Goal: Go to known website: Access a specific website the user already knows

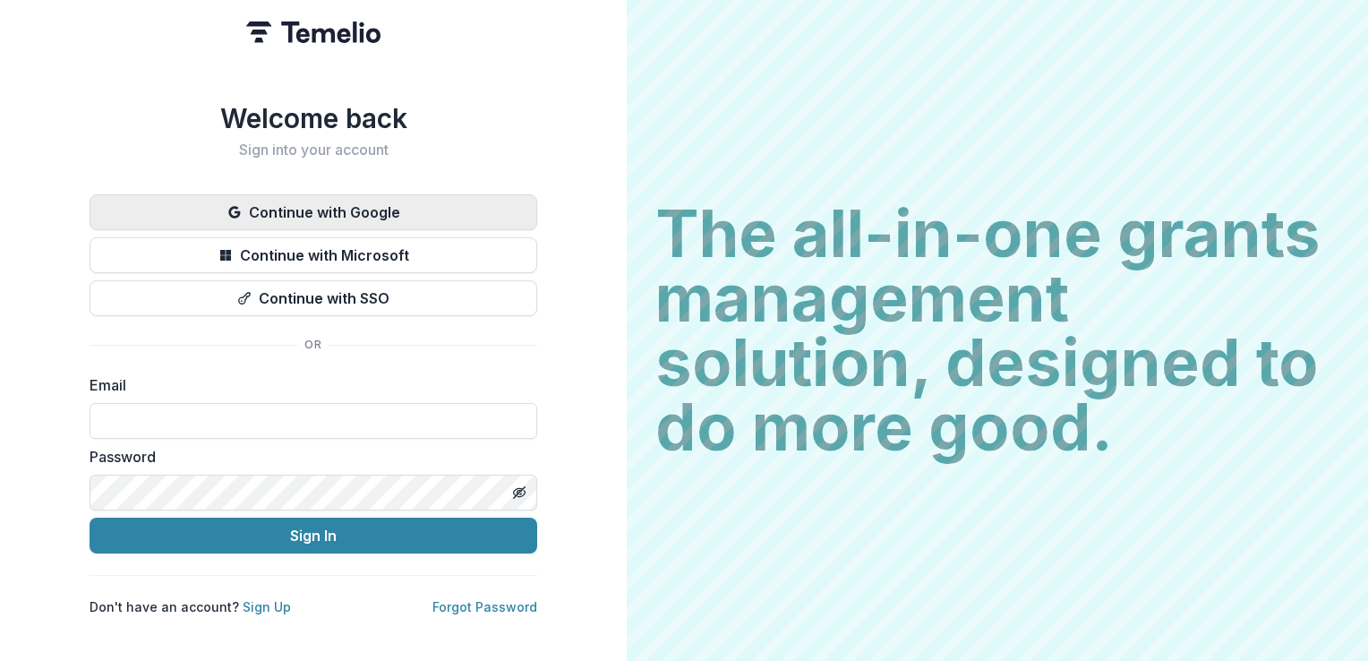
click at [279, 206] on button "Continue with Google" at bounding box center [314, 212] width 448 height 36
